Goal: Use online tool/utility: Utilize a website feature to perform a specific function

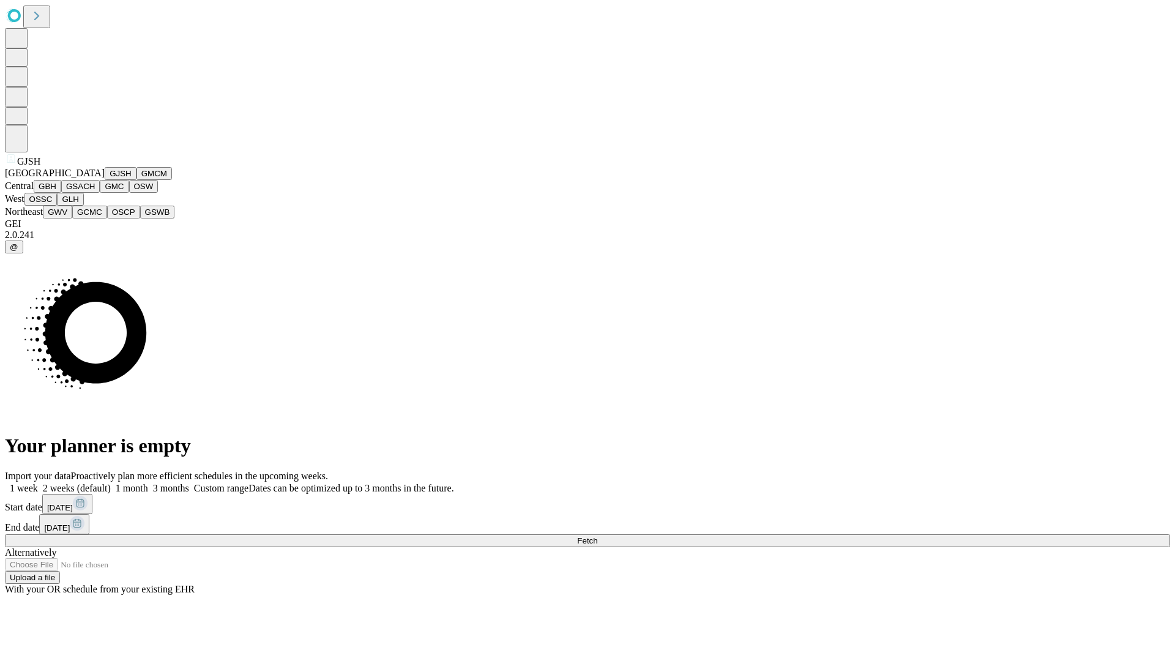
click at [105, 180] on button "GJSH" at bounding box center [121, 173] width 32 height 13
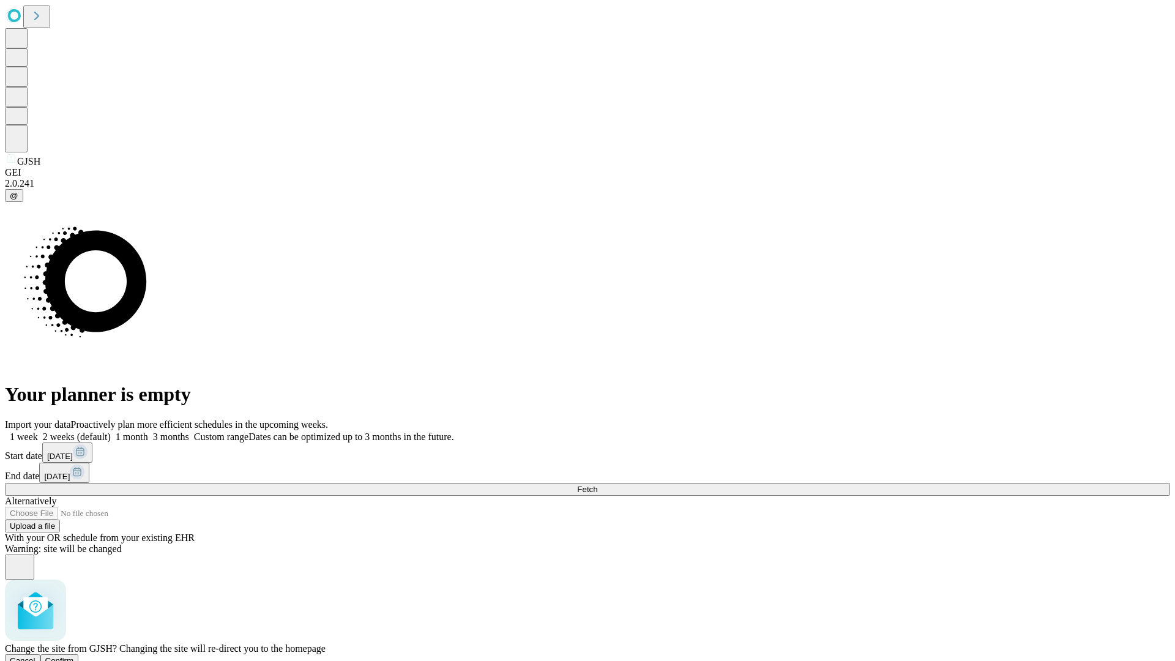
click at [74, 656] on span "Confirm" at bounding box center [59, 660] width 29 height 9
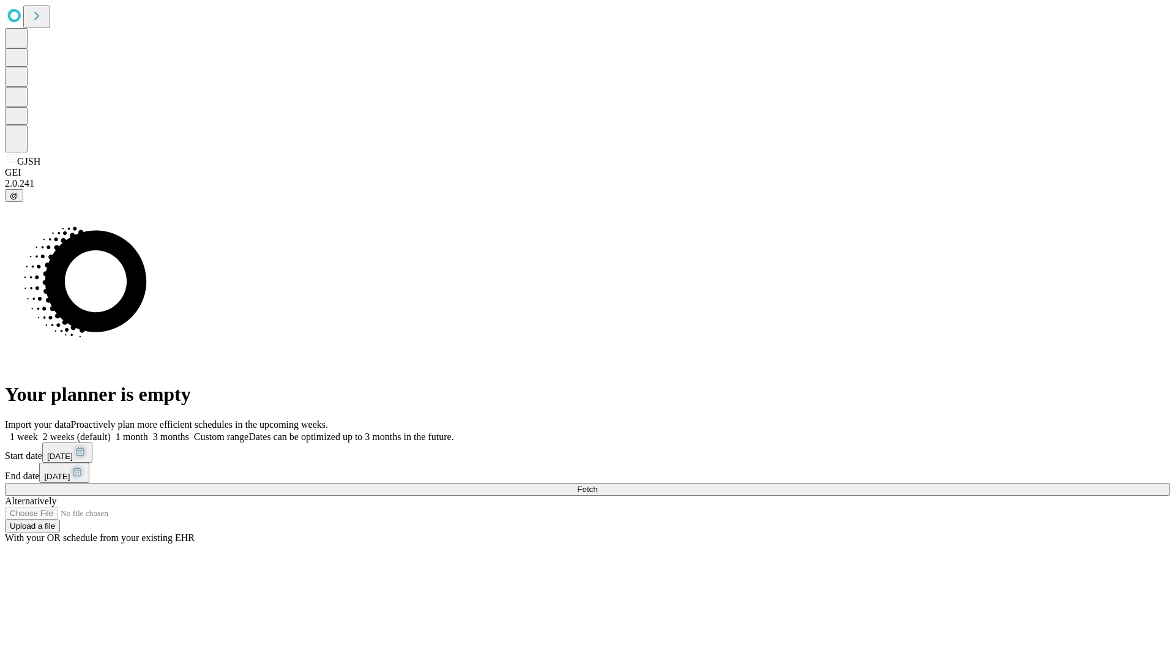
click at [111, 431] on label "2 weeks (default)" at bounding box center [74, 436] width 73 height 10
click at [597, 485] on span "Fetch" at bounding box center [587, 489] width 20 height 9
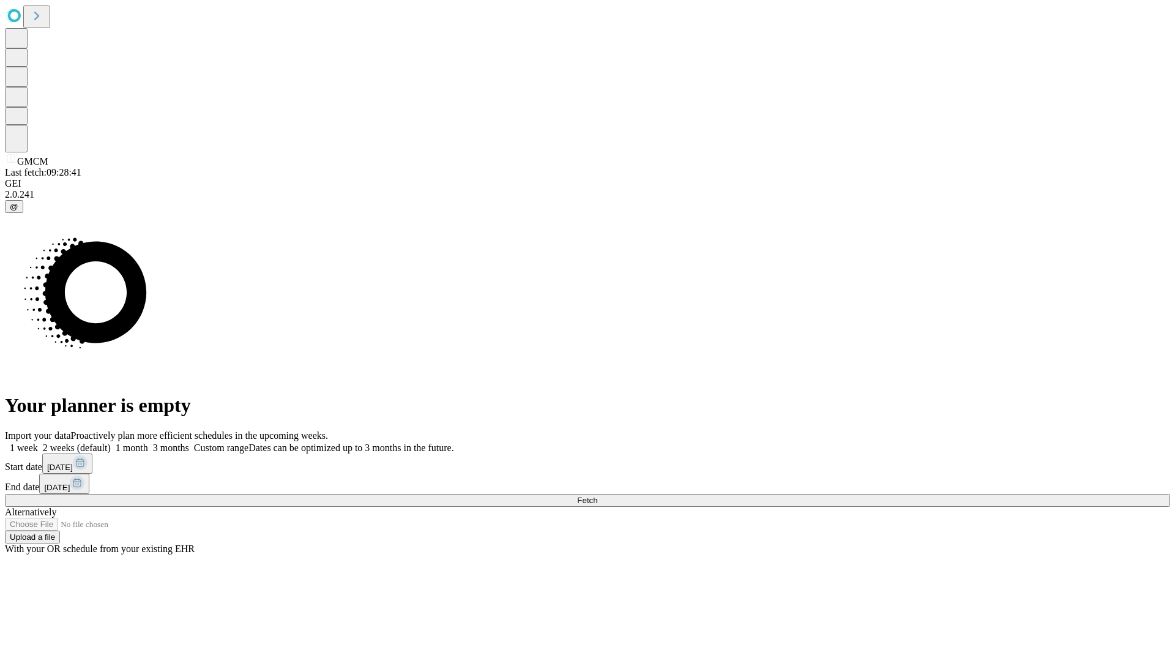
click at [597, 496] on span "Fetch" at bounding box center [587, 500] width 20 height 9
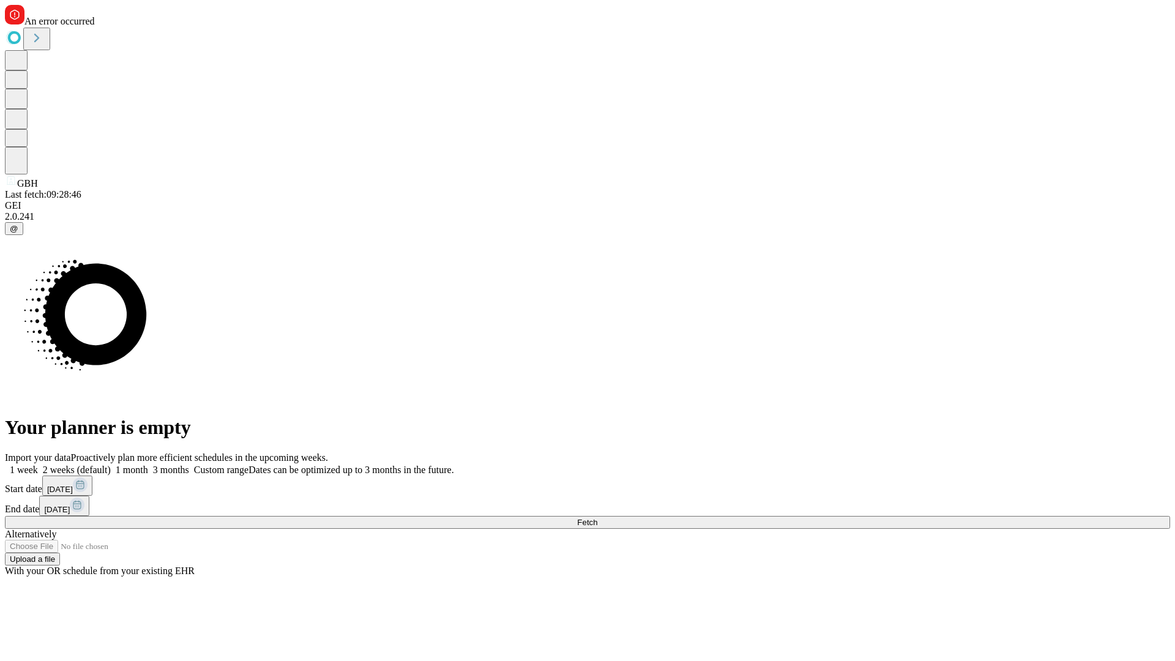
click at [597, 518] on span "Fetch" at bounding box center [587, 522] width 20 height 9
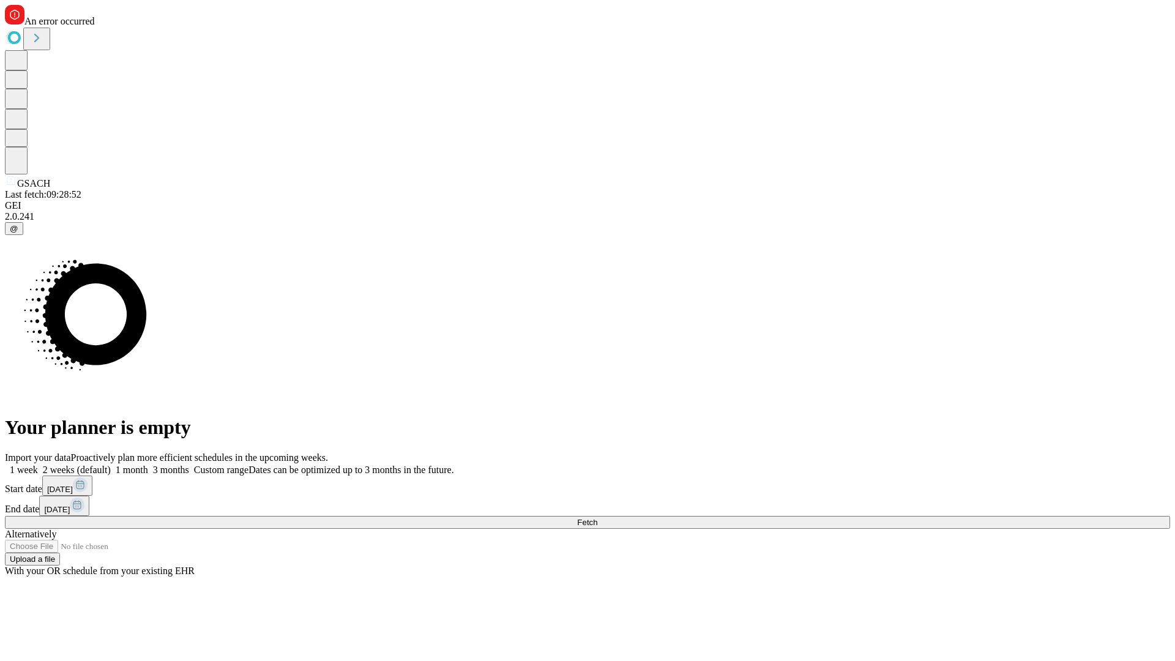
click at [111, 464] on label "2 weeks (default)" at bounding box center [74, 469] width 73 height 10
click at [597, 518] on span "Fetch" at bounding box center [587, 522] width 20 height 9
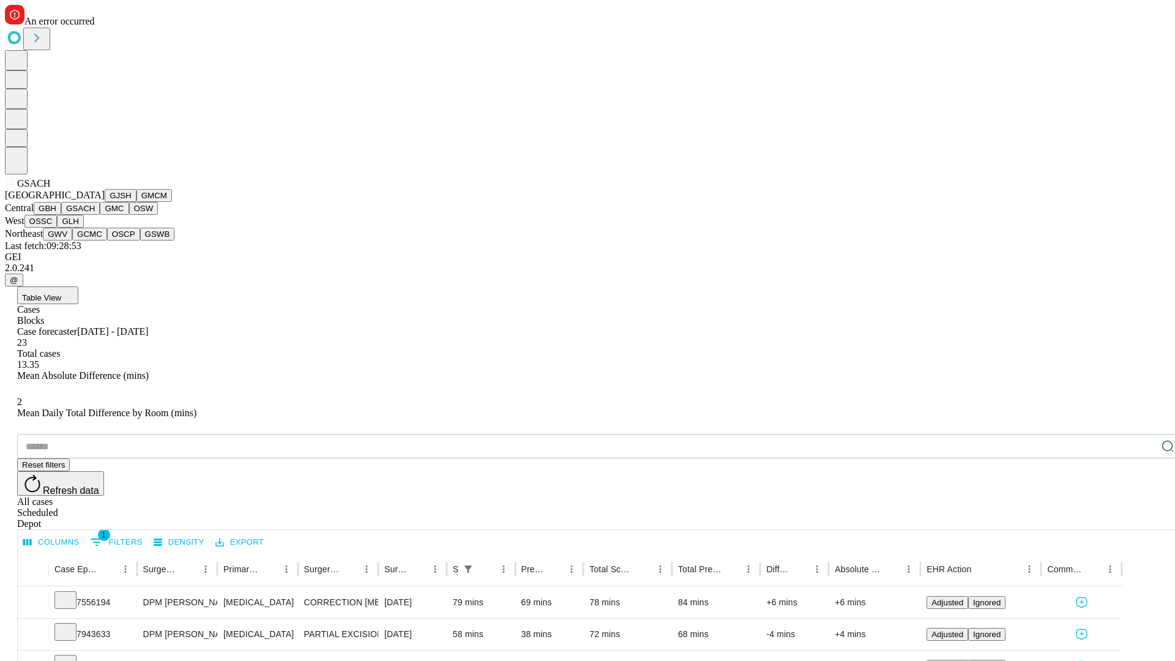
click at [100, 215] on button "GMC" at bounding box center [114, 208] width 29 height 13
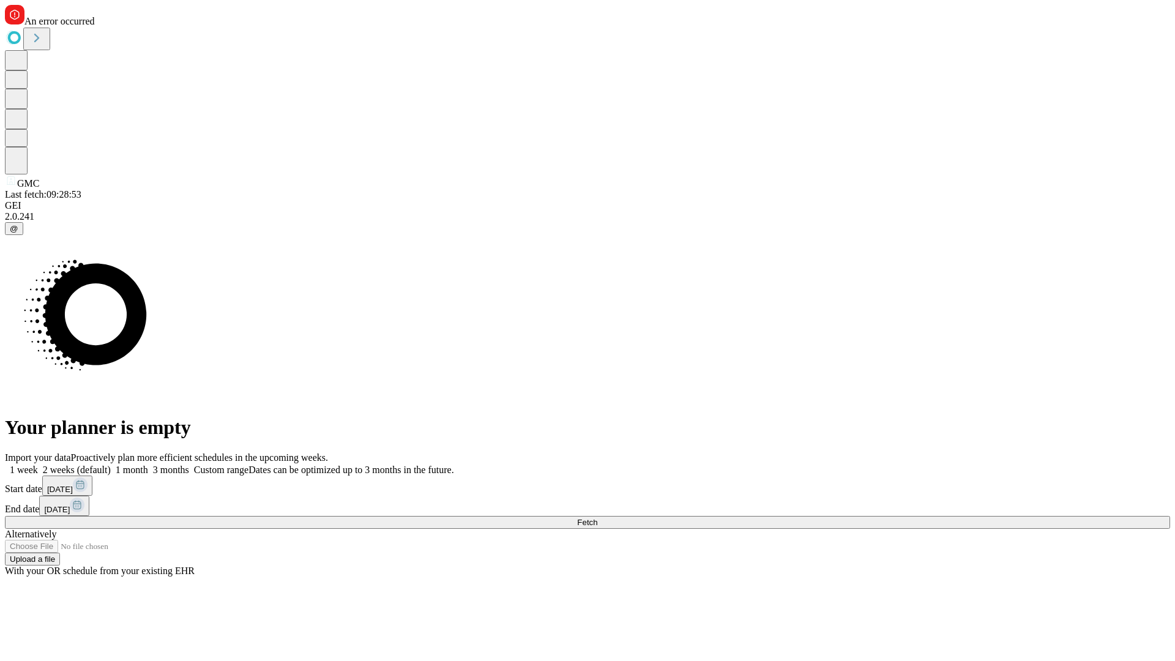
click at [111, 464] on label "2 weeks (default)" at bounding box center [74, 469] width 73 height 10
click at [597, 518] on span "Fetch" at bounding box center [587, 522] width 20 height 9
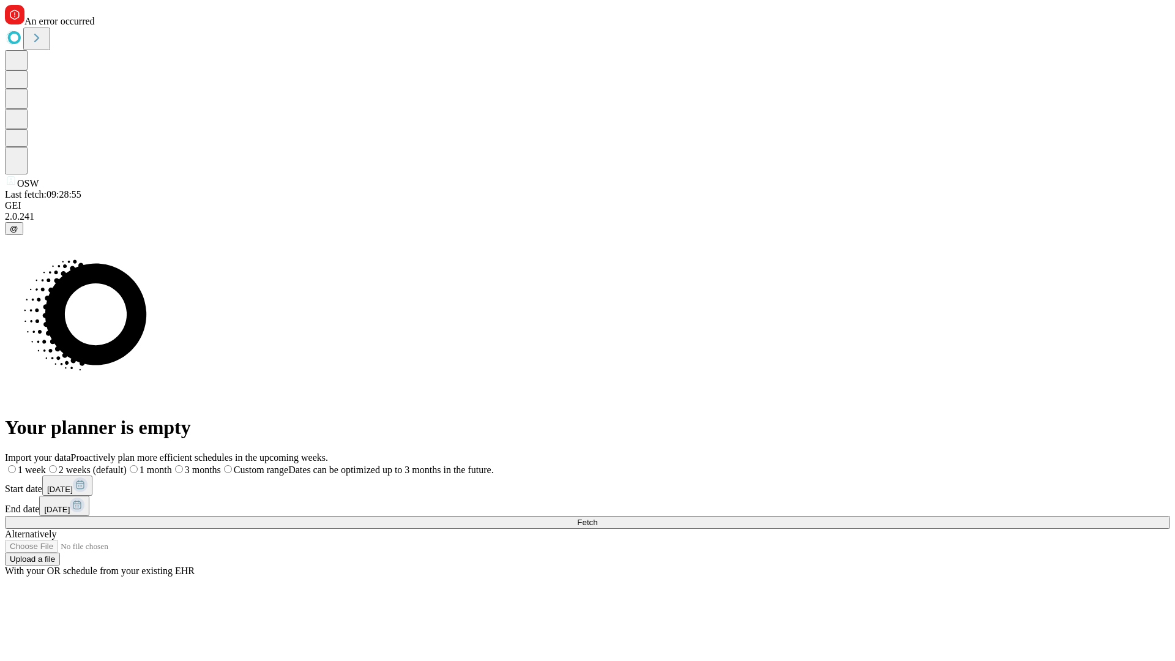
click at [127, 464] on label "2 weeks (default)" at bounding box center [86, 469] width 81 height 10
click at [597, 518] on span "Fetch" at bounding box center [587, 522] width 20 height 9
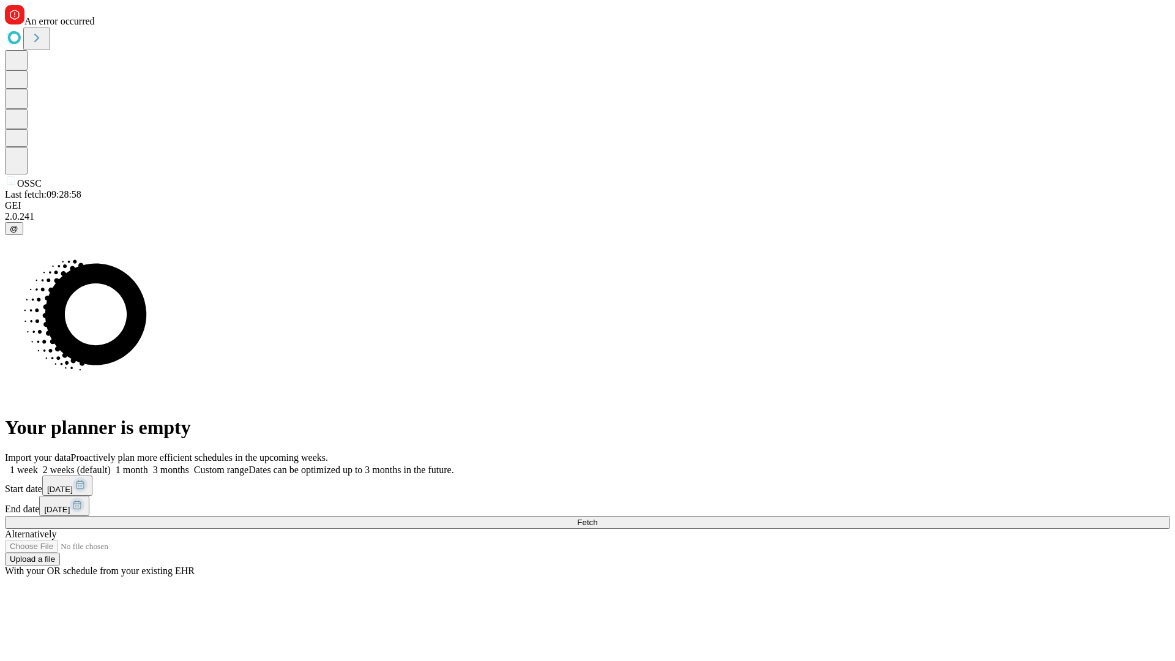
click at [111, 464] on label "2 weeks (default)" at bounding box center [74, 469] width 73 height 10
click at [597, 518] on span "Fetch" at bounding box center [587, 522] width 20 height 9
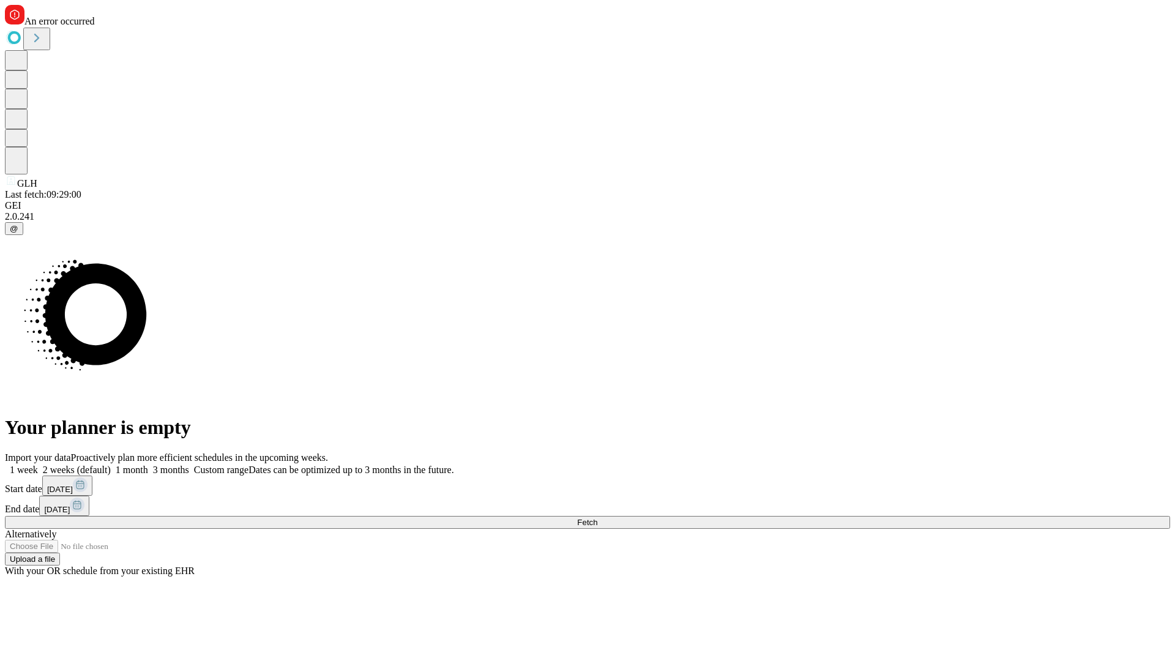
click at [111, 464] on label "2 weeks (default)" at bounding box center [74, 469] width 73 height 10
click at [597, 518] on span "Fetch" at bounding box center [587, 522] width 20 height 9
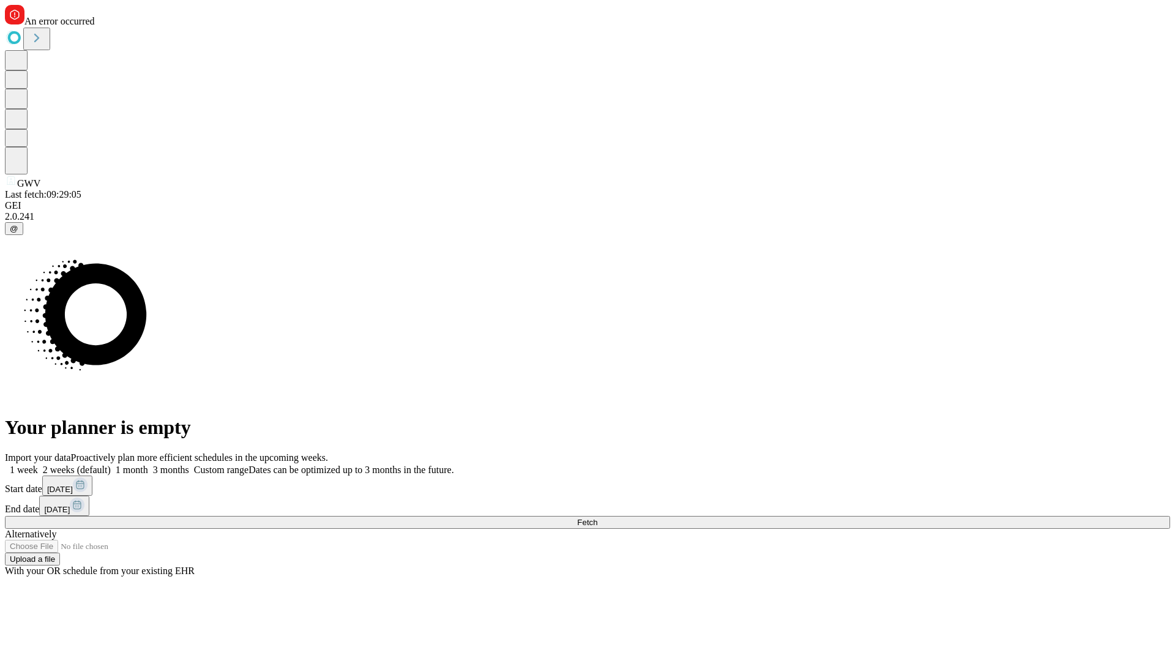
click at [111, 464] on label "2 weeks (default)" at bounding box center [74, 469] width 73 height 10
click at [597, 518] on span "Fetch" at bounding box center [587, 522] width 20 height 9
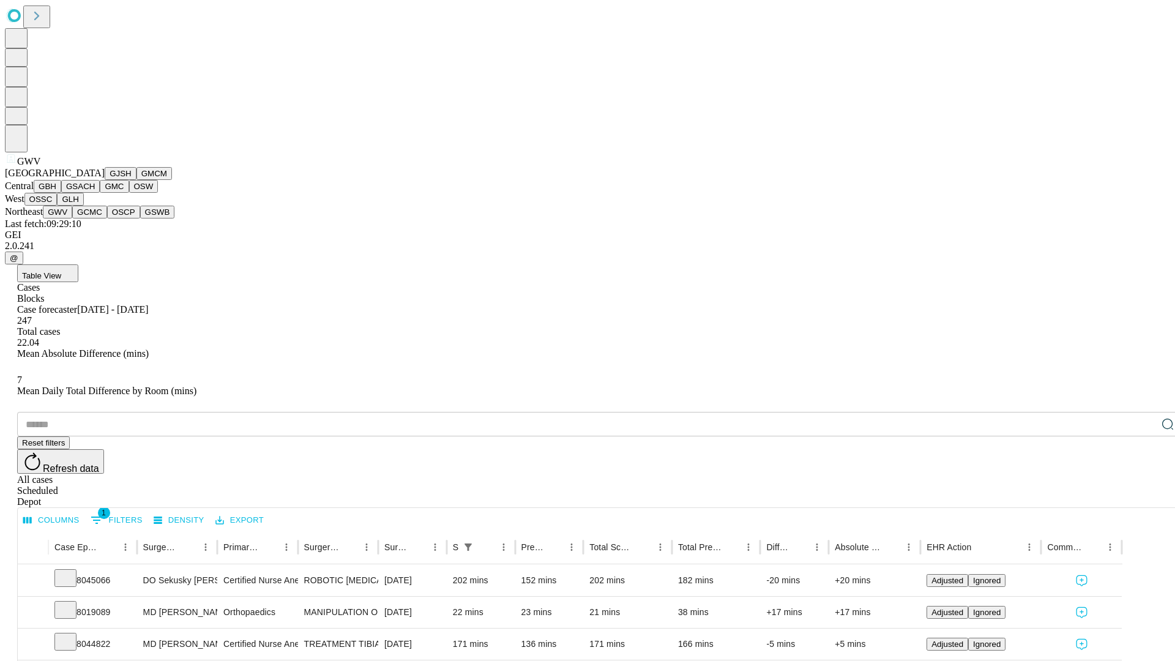
click at [95, 218] on button "GCMC" at bounding box center [89, 212] width 35 height 13
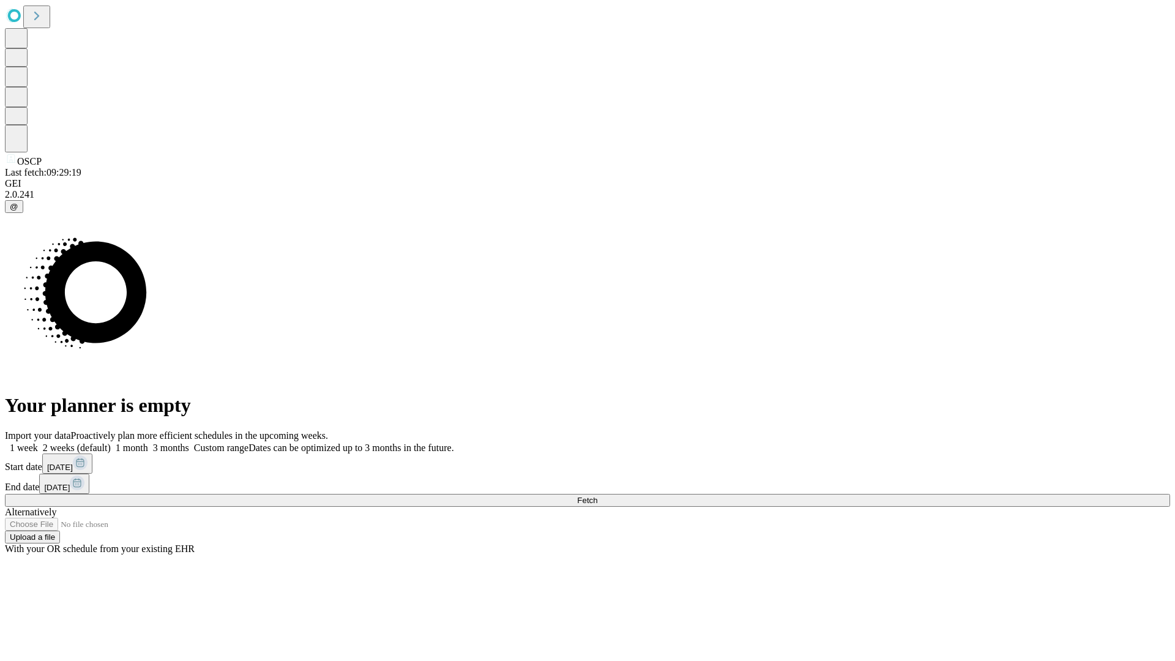
click at [597, 496] on span "Fetch" at bounding box center [587, 500] width 20 height 9
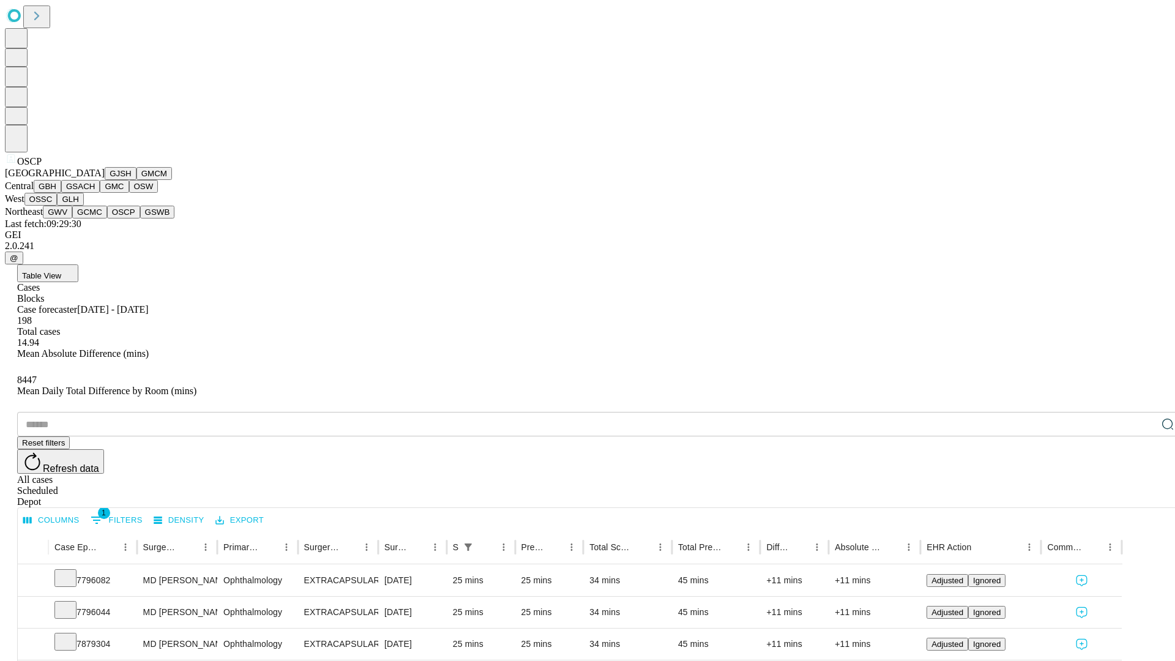
click at [140, 218] on button "GSWB" at bounding box center [157, 212] width 35 height 13
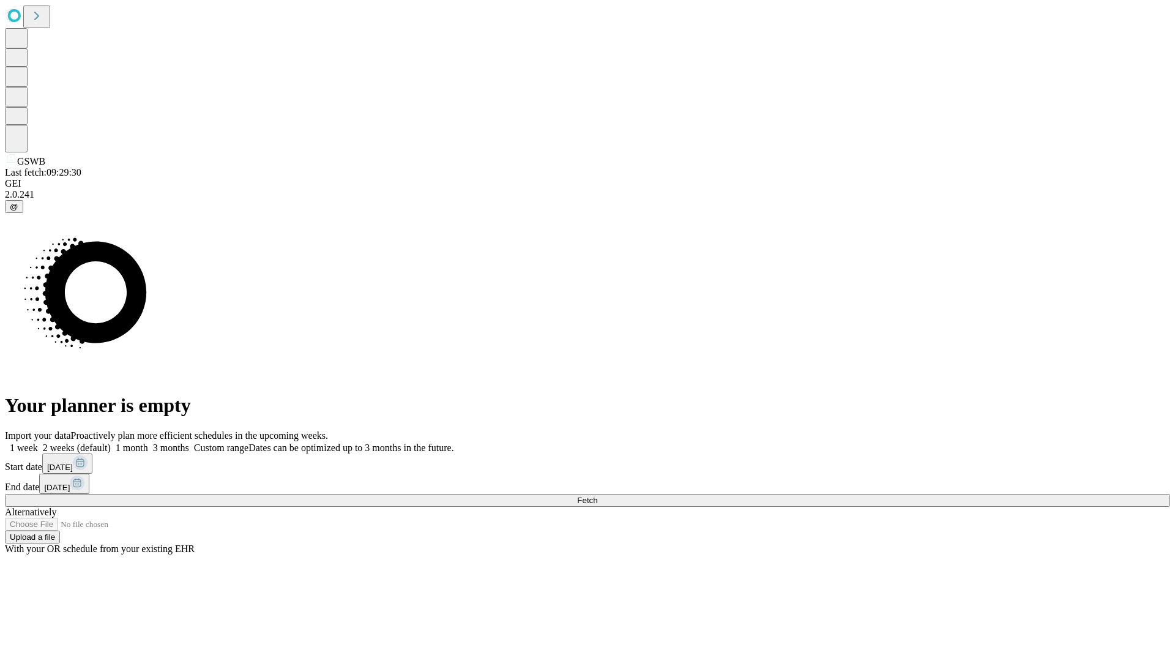
click at [111, 442] on label "2 weeks (default)" at bounding box center [74, 447] width 73 height 10
click at [597, 496] on span "Fetch" at bounding box center [587, 500] width 20 height 9
